Goal: Information Seeking & Learning: Learn about a topic

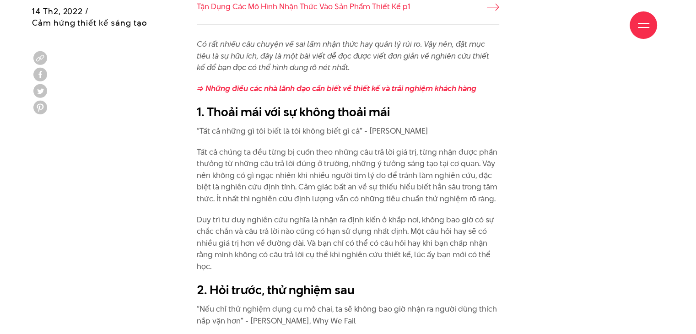
scroll to position [870, 0]
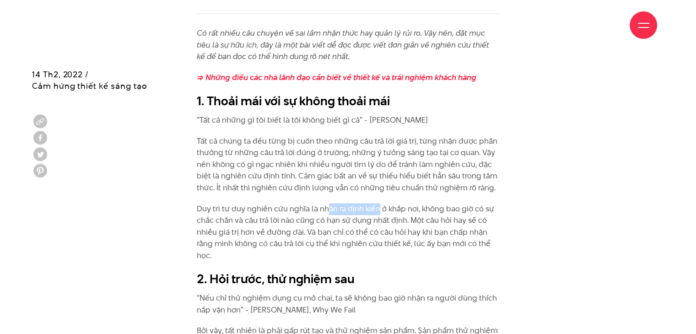
drag, startPoint x: 326, startPoint y: 212, endPoint x: 377, endPoint y: 212, distance: 51.7
click at [377, 212] on p "Duy trì tư duy nghiên cứu nghĩa là nhận ra định kiến ở khắp nơi, không bao giờ …" at bounding box center [348, 232] width 303 height 59
drag, startPoint x: 393, startPoint y: 211, endPoint x: 397, endPoint y: 210, distance: 4.7
click at [397, 210] on p "Duy trì tư duy nghiên cứu nghĩa là nhận ra định kiến ở khắp nơi, không bao giờ …" at bounding box center [348, 232] width 303 height 59
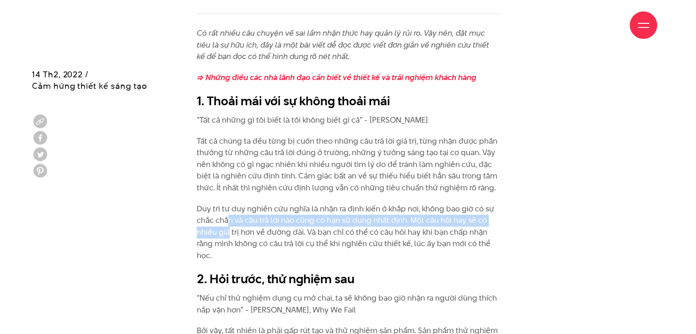
click at [228, 227] on p "Duy trì tư duy nghiên cứu nghĩa là nhận ra định kiến ở khắp nơi, không bao giờ …" at bounding box center [348, 232] width 303 height 59
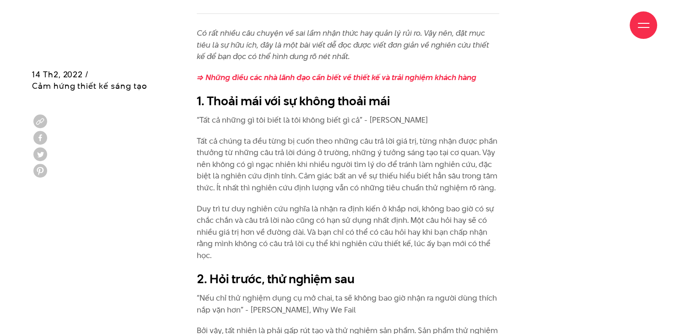
click at [238, 238] on p "Duy trì tư duy nghiên cứu nghĩa là nhận ra định kiến ở khắp nơi, không bao giờ …" at bounding box center [348, 232] width 303 height 59
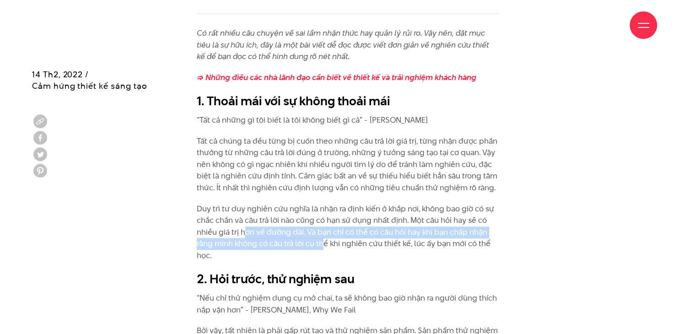
drag, startPoint x: 258, startPoint y: 242, endPoint x: 322, endPoint y: 241, distance: 64.1
click at [322, 241] on p "Duy trì tư duy nghiên cứu nghĩa là nhận ra định kiến ở khắp nơi, không bao giờ …" at bounding box center [348, 232] width 303 height 59
click at [371, 238] on p "Duy trì tư duy nghiên cứu nghĩa là nhận ra định kiến ở khắp nơi, không bao giờ …" at bounding box center [348, 232] width 303 height 59
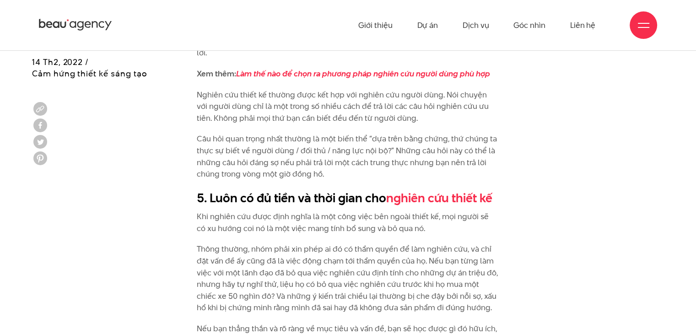
scroll to position [2015, 0]
